Goal: Information Seeking & Learning: Learn about a topic

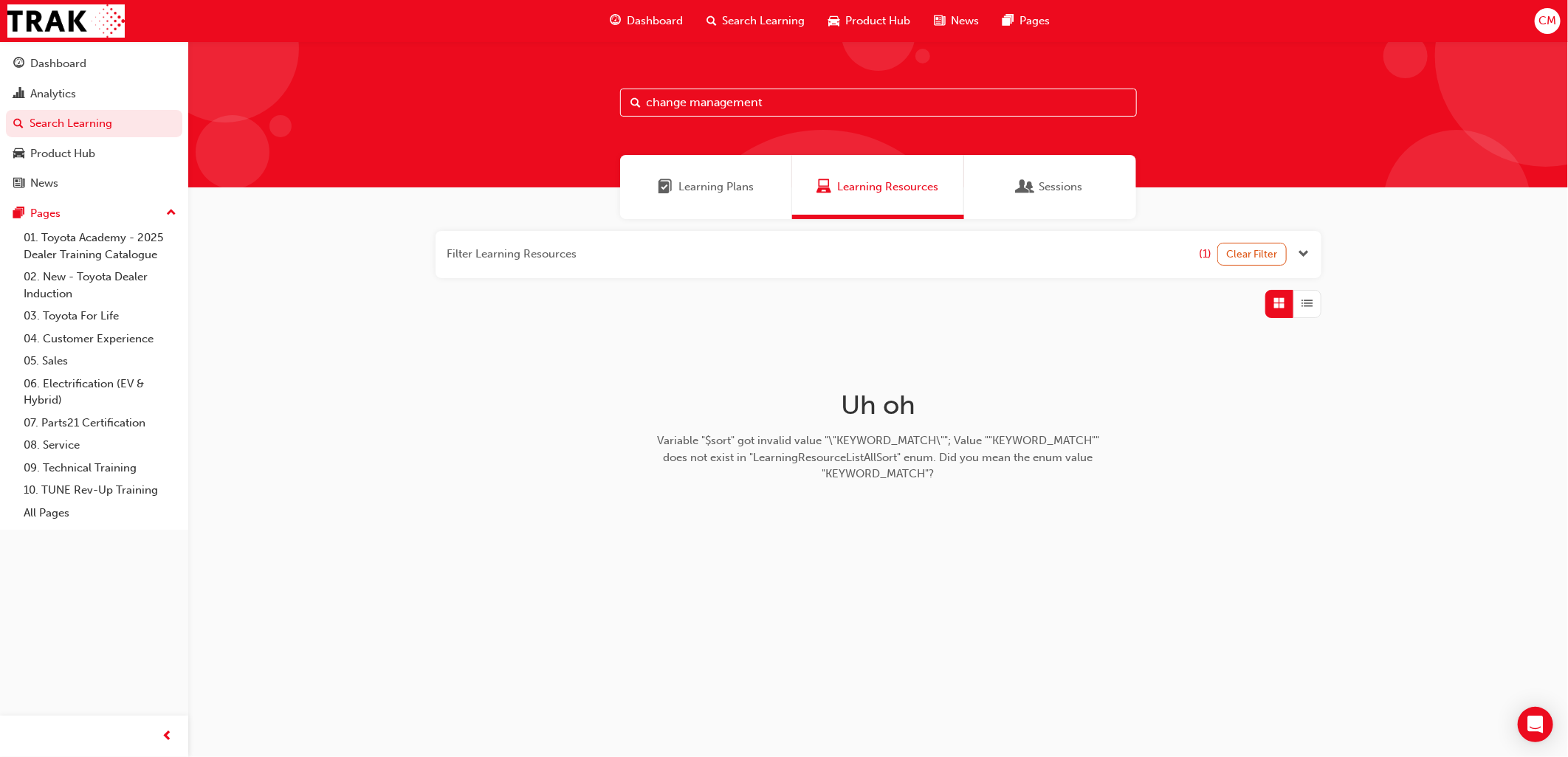
click at [1058, 181] on span "Sessions" at bounding box center [1060, 187] width 43 height 17
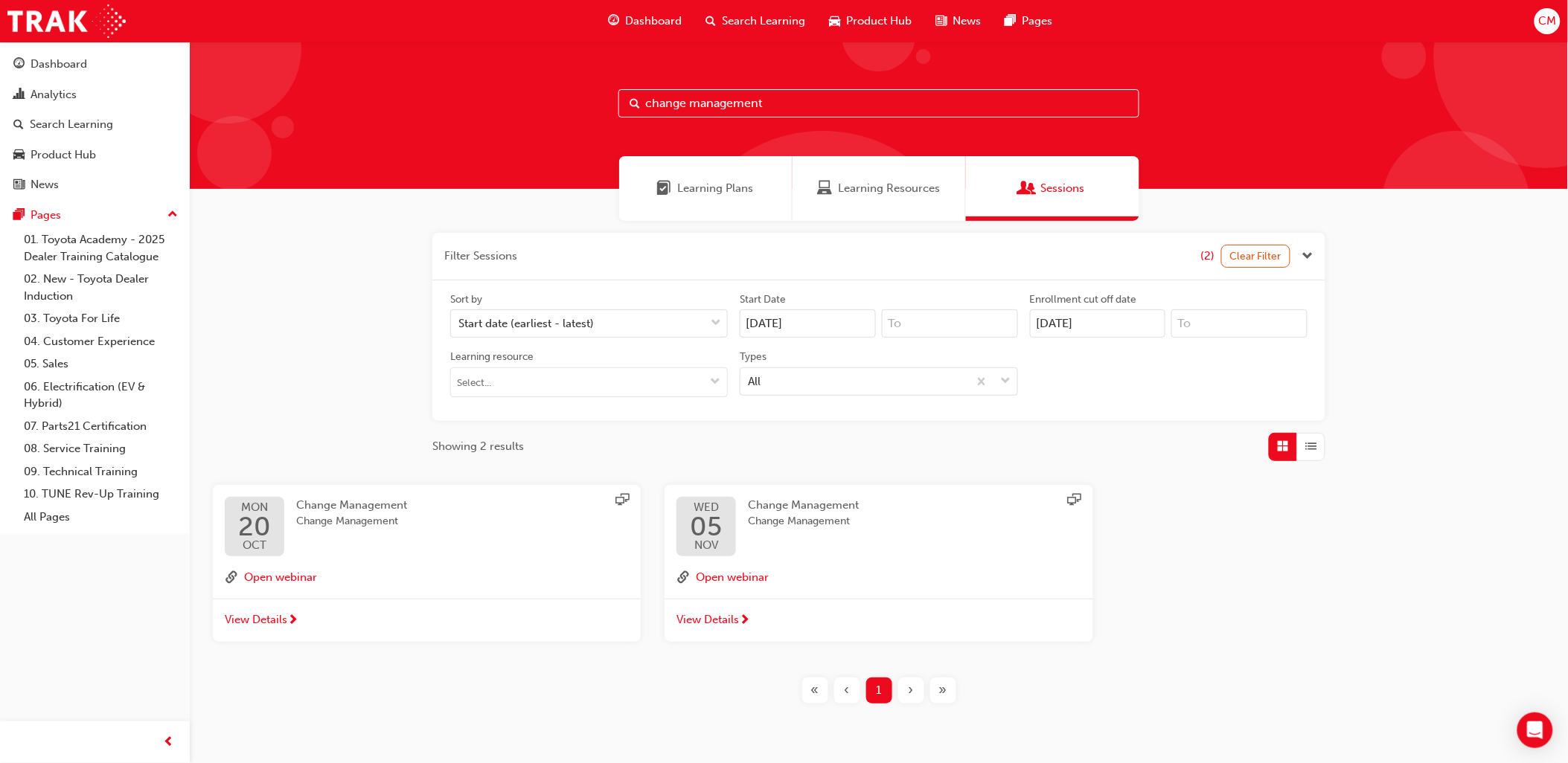
click at [365, 499] on span "Change Management" at bounding box center [351, 505] width 111 height 13
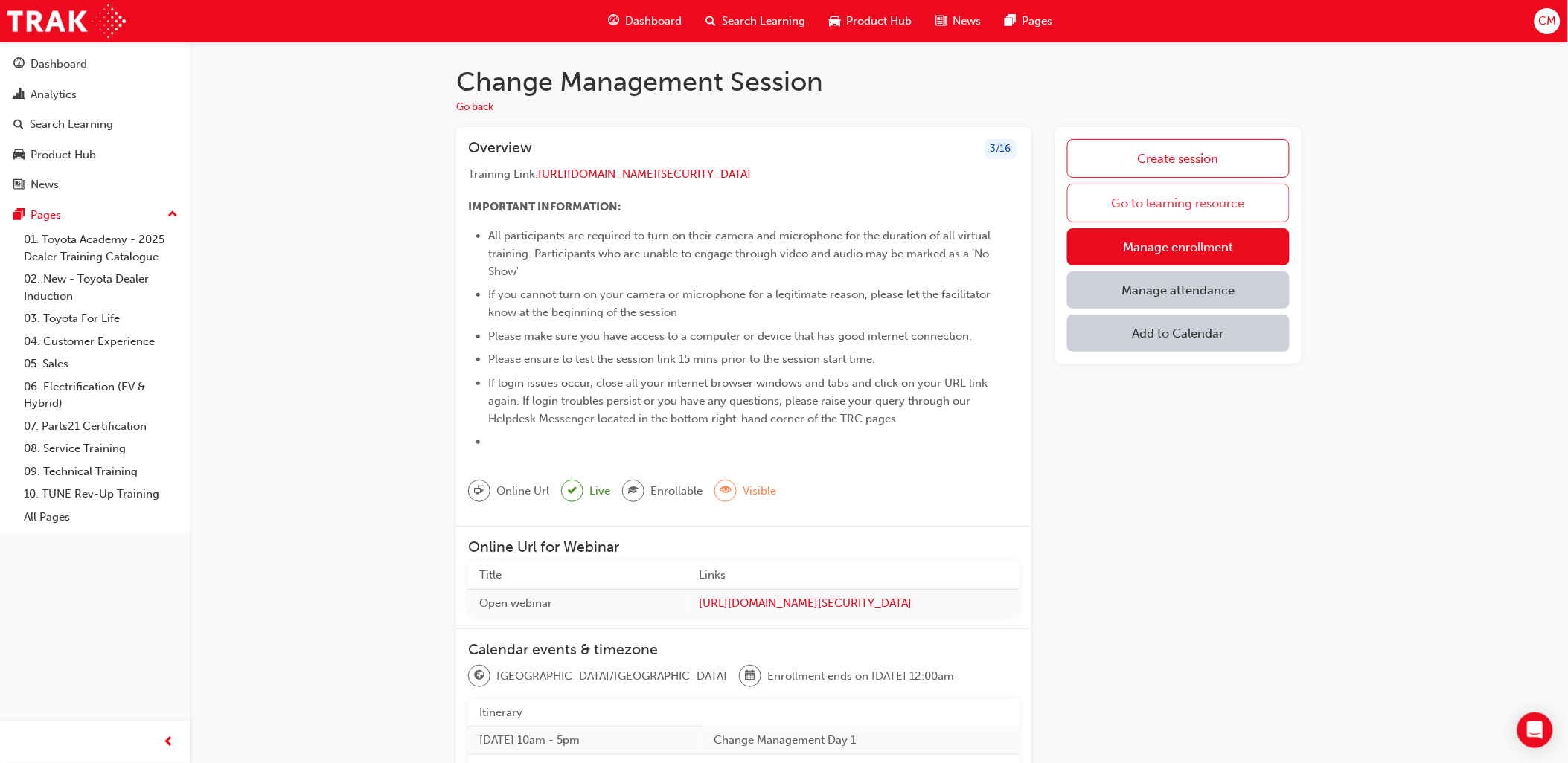
click at [1132, 201] on link "Go to learning resource" at bounding box center [1178, 203] width 222 height 39
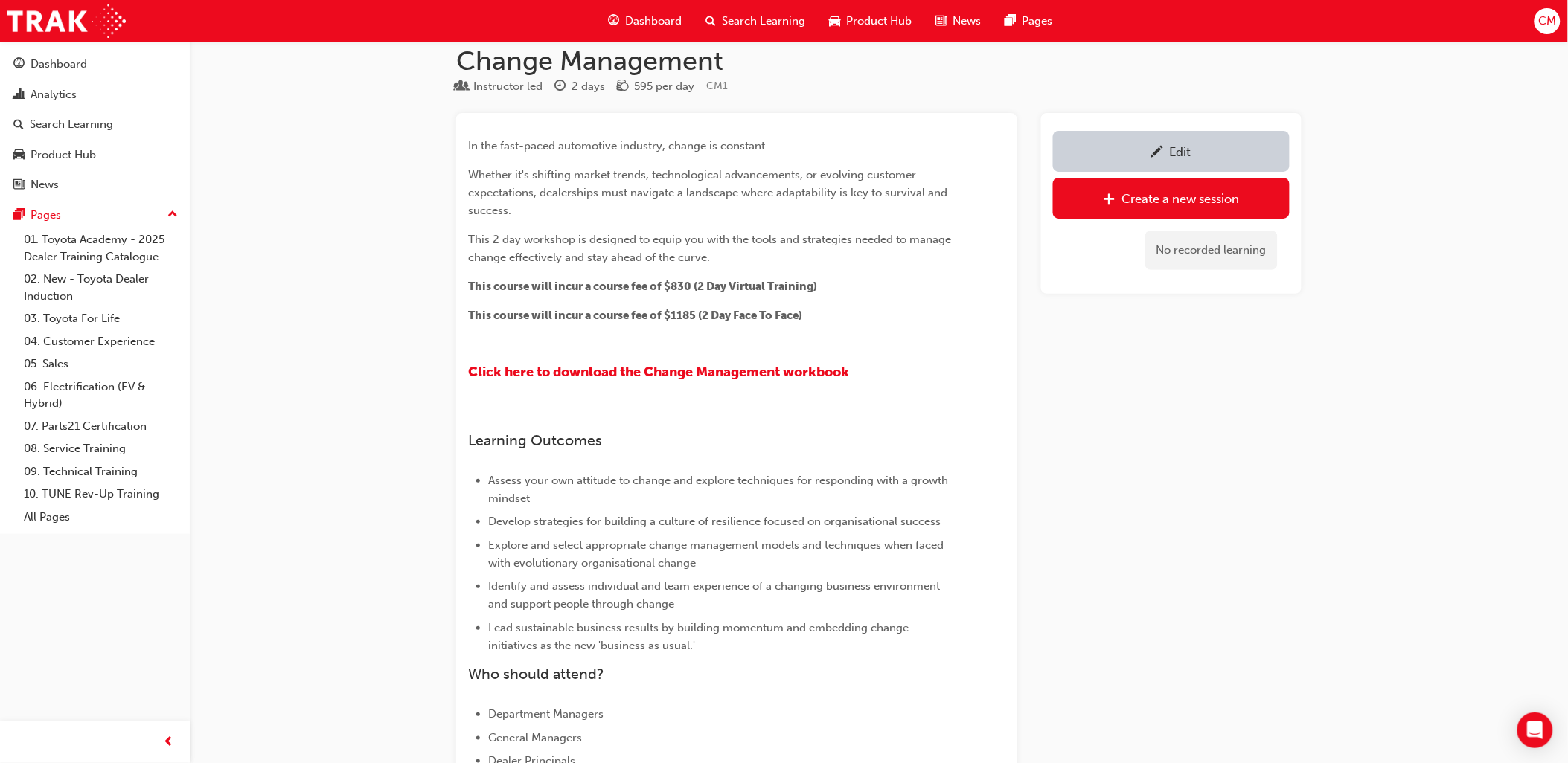
scroll to position [20, 0]
